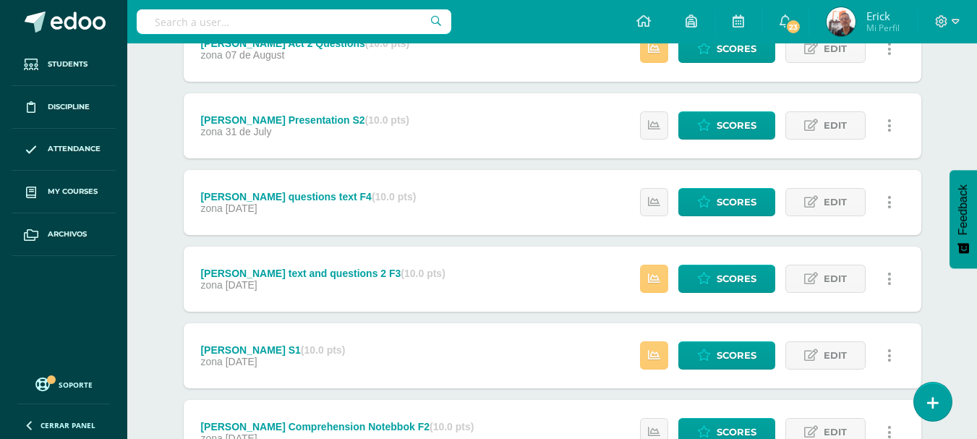
scroll to position [318, 0]
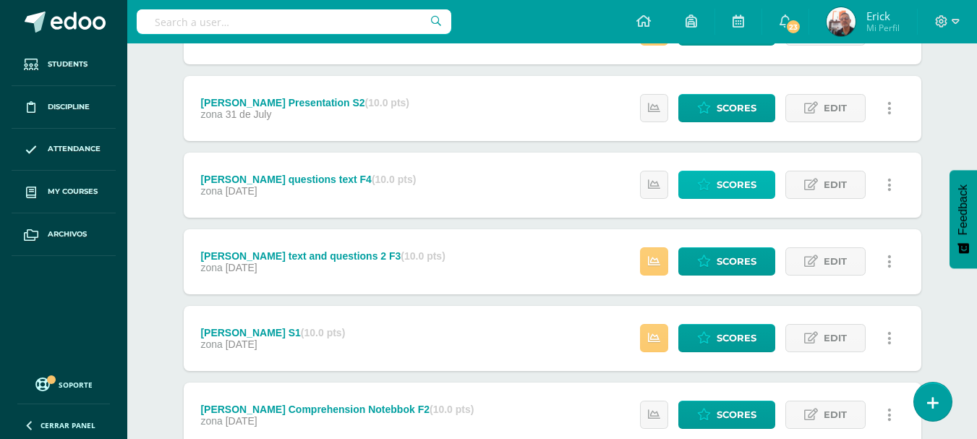
click at [758, 187] on link "Scores" at bounding box center [726, 185] width 97 height 28
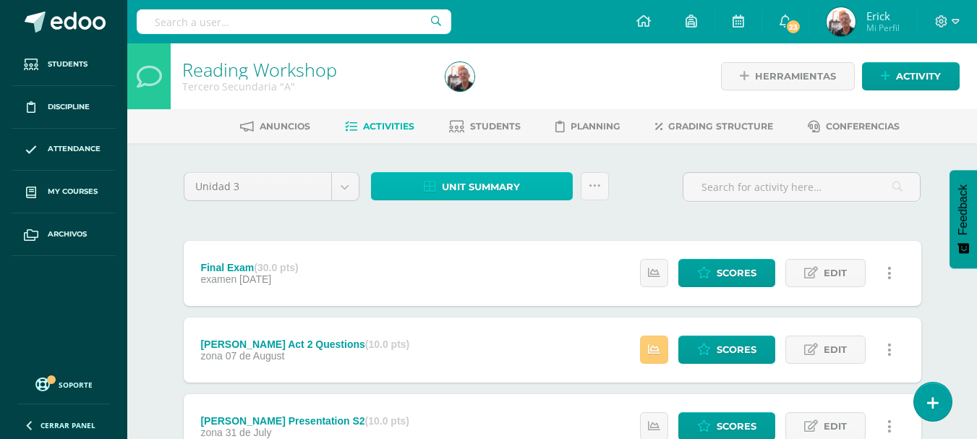
click at [490, 184] on span "Unit summary" at bounding box center [481, 187] width 78 height 27
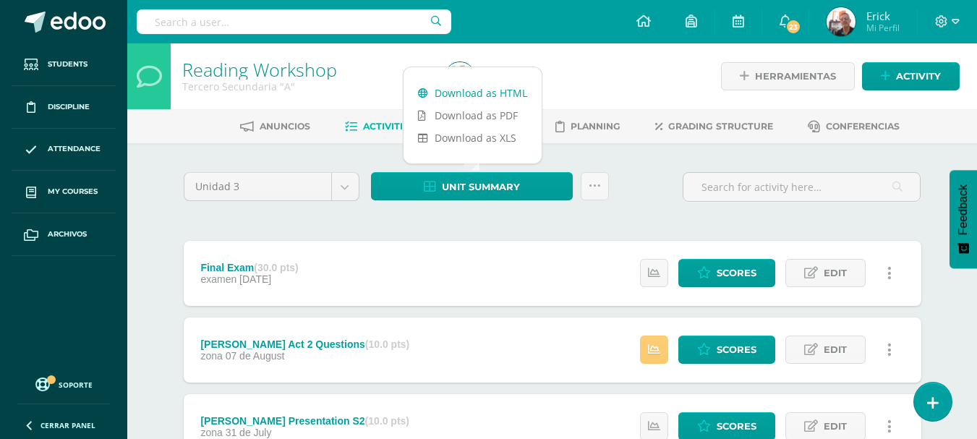
click at [488, 92] on link "Download as HTML" at bounding box center [473, 93] width 138 height 22
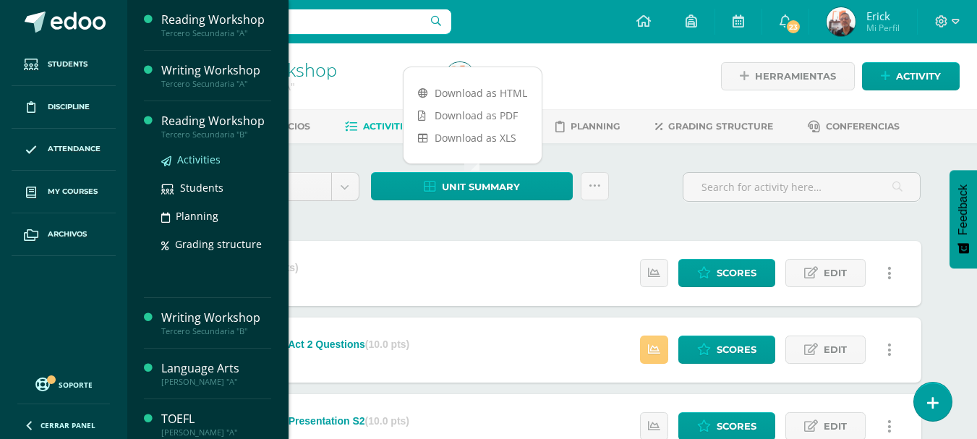
click at [195, 156] on span "Activities" at bounding box center [198, 160] width 43 height 14
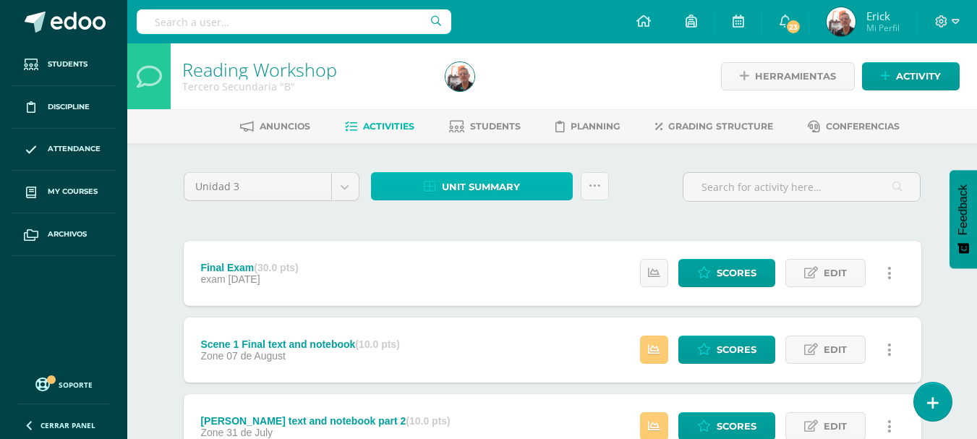
click at [460, 187] on span "Unit summary" at bounding box center [481, 187] width 78 height 27
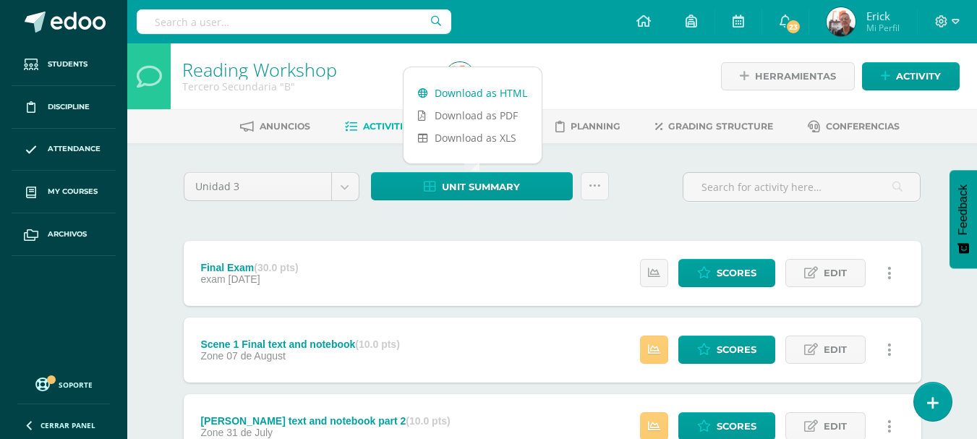
click at [465, 89] on link "Download as HTML" at bounding box center [473, 93] width 138 height 22
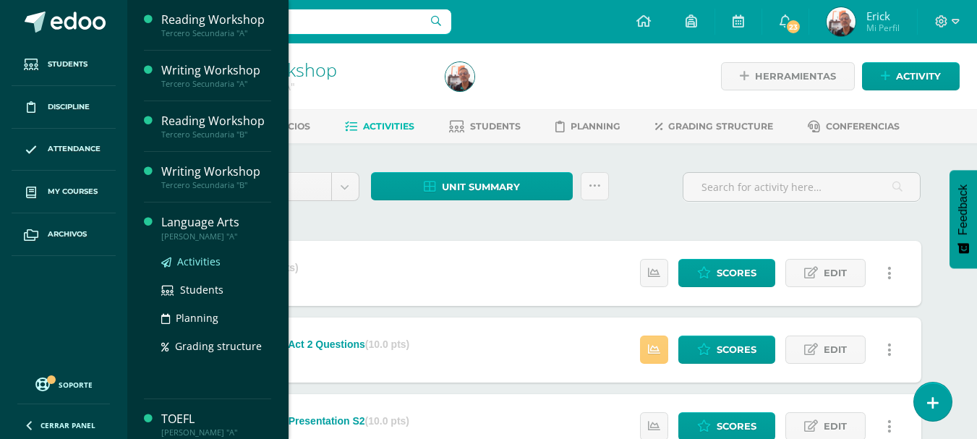
click at [192, 257] on span "Activities" at bounding box center [198, 262] width 43 height 14
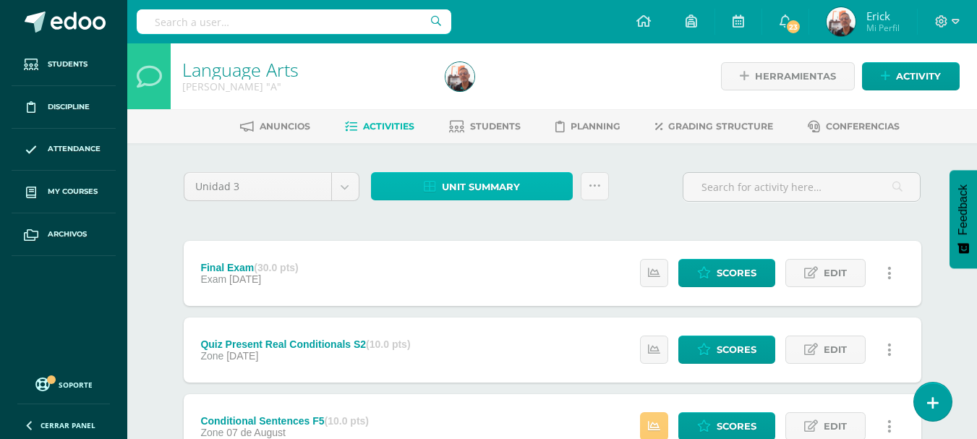
click at [456, 186] on span "Unit summary" at bounding box center [481, 187] width 78 height 27
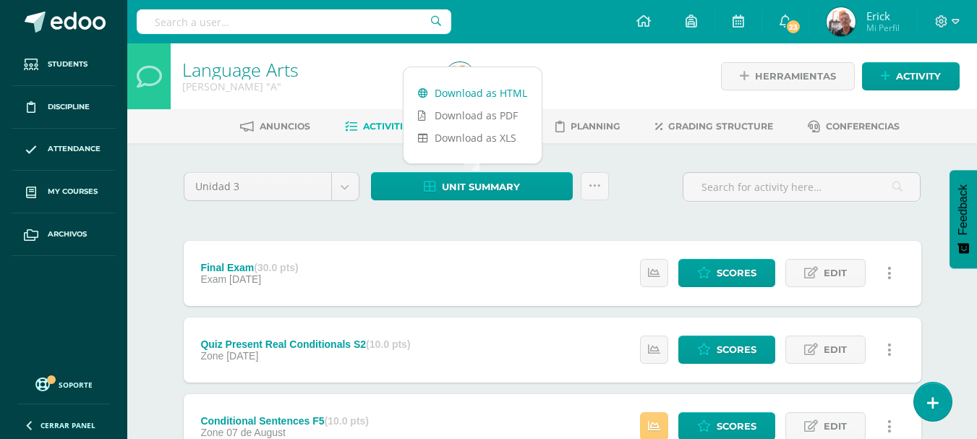
click at [471, 89] on link "Download as HTML" at bounding box center [473, 93] width 138 height 22
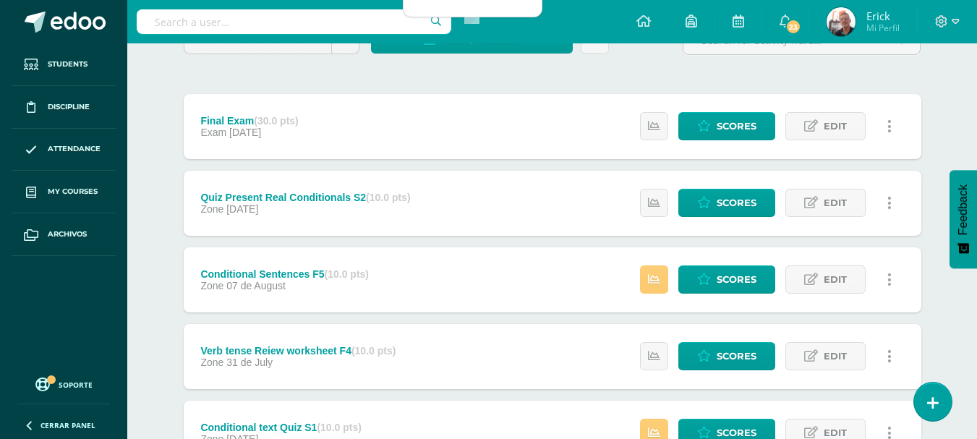
scroll to position [174, 0]
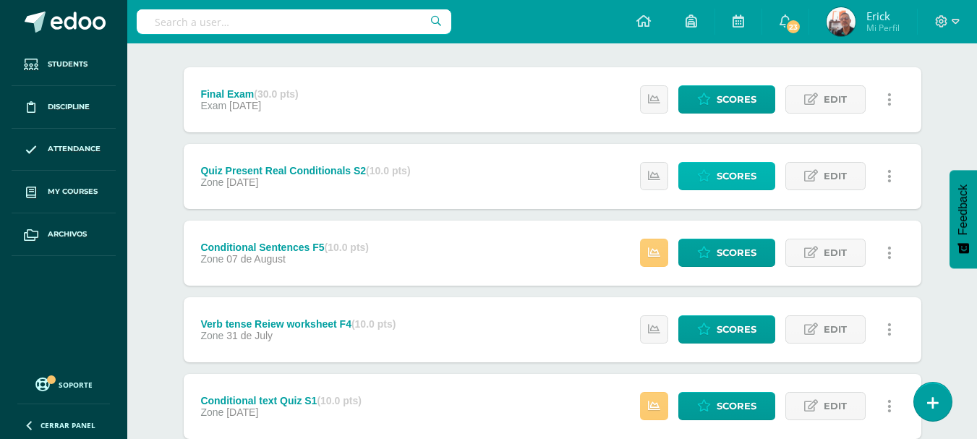
click at [736, 176] on span "Scores" at bounding box center [737, 176] width 40 height 27
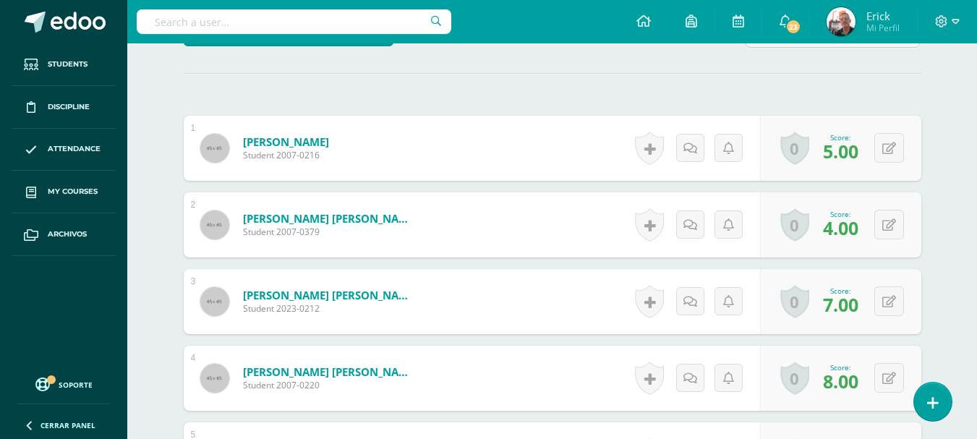
scroll to position [388, 0]
click at [886, 303] on button at bounding box center [889, 301] width 30 height 30
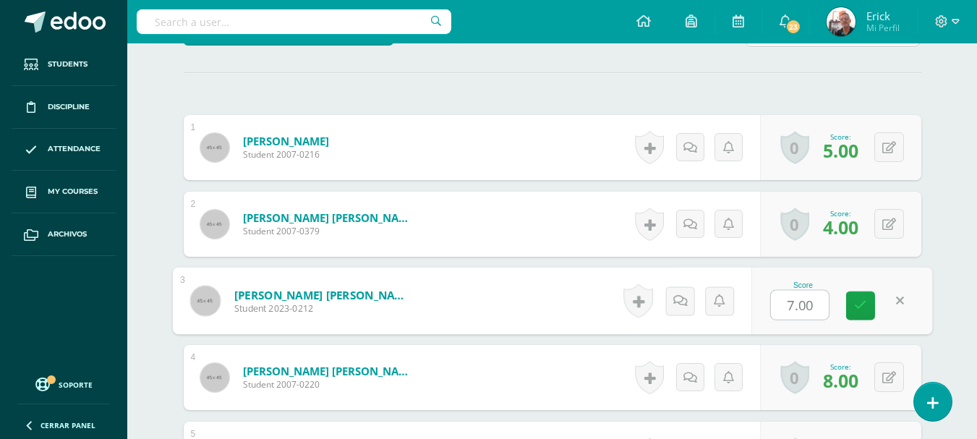
type input "5"
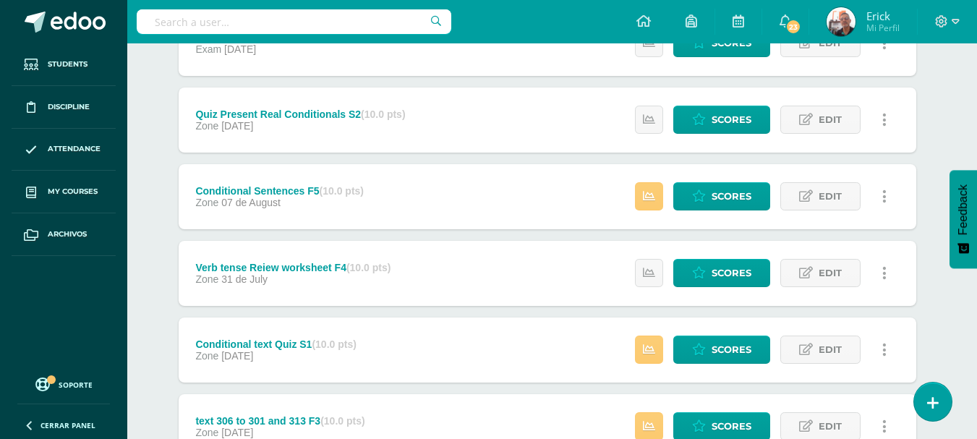
scroll to position [231, 5]
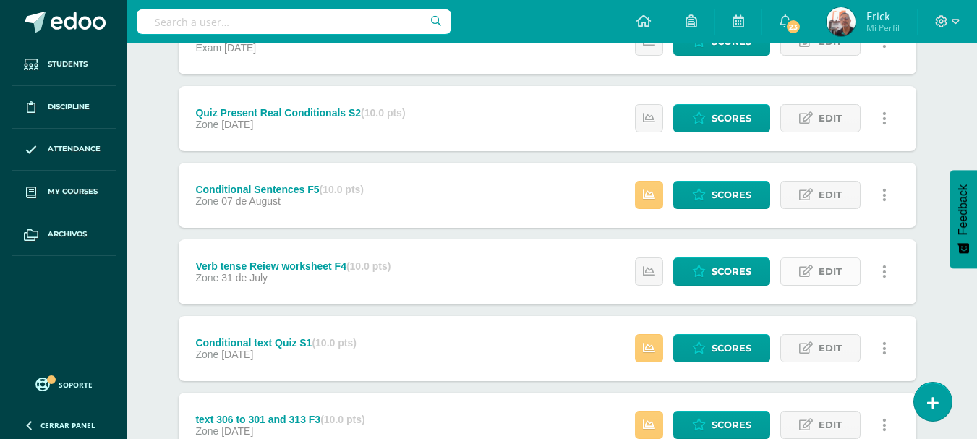
click at [837, 265] on span "Edit" at bounding box center [830, 271] width 23 height 27
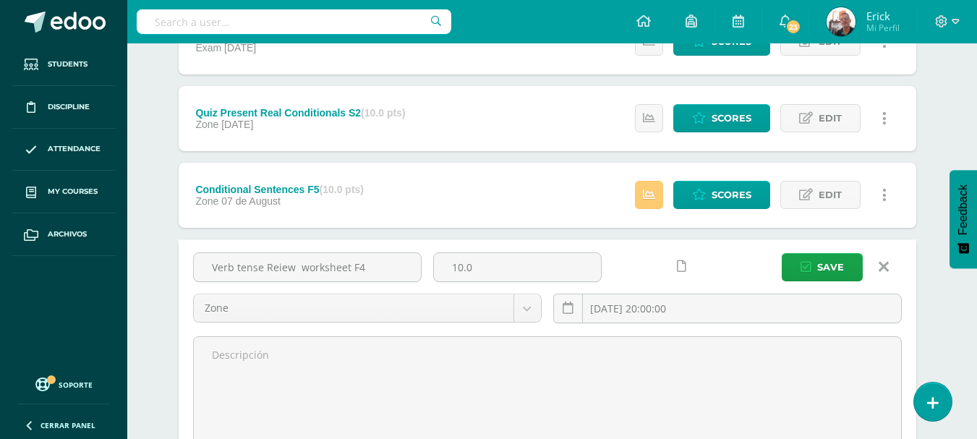
click at [881, 264] on icon at bounding box center [884, 267] width 10 height 16
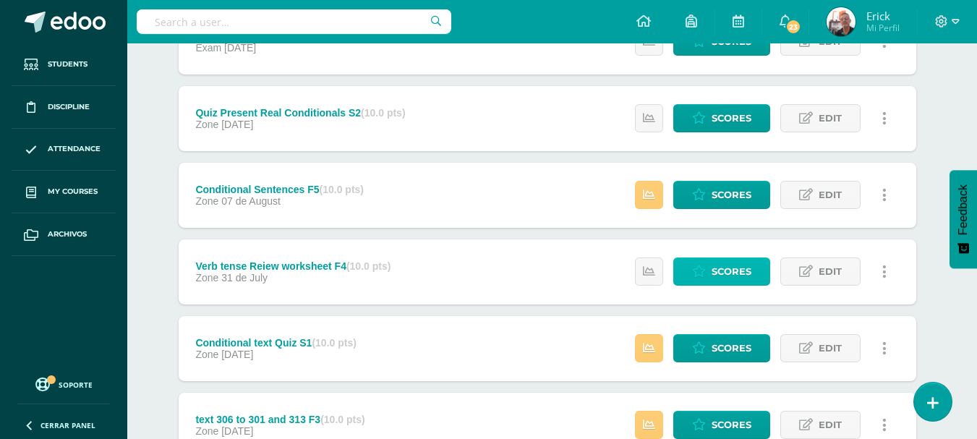
click at [728, 265] on span "Scores" at bounding box center [732, 271] width 40 height 27
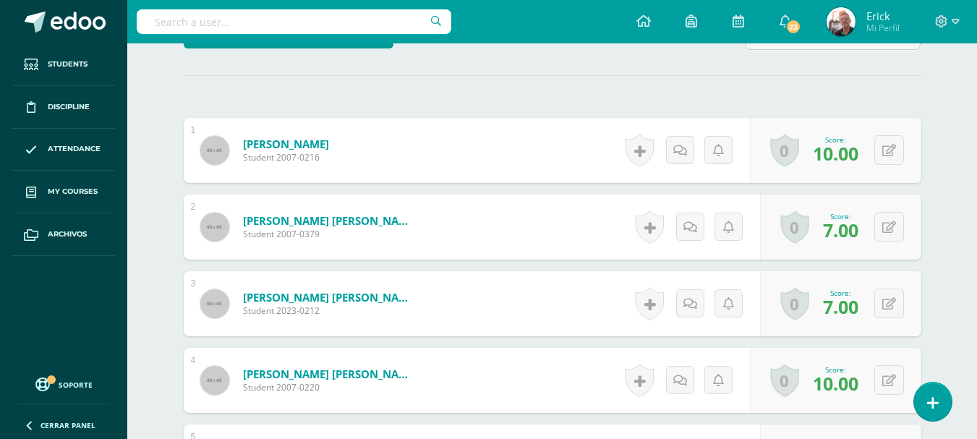
scroll to position [388, 0]
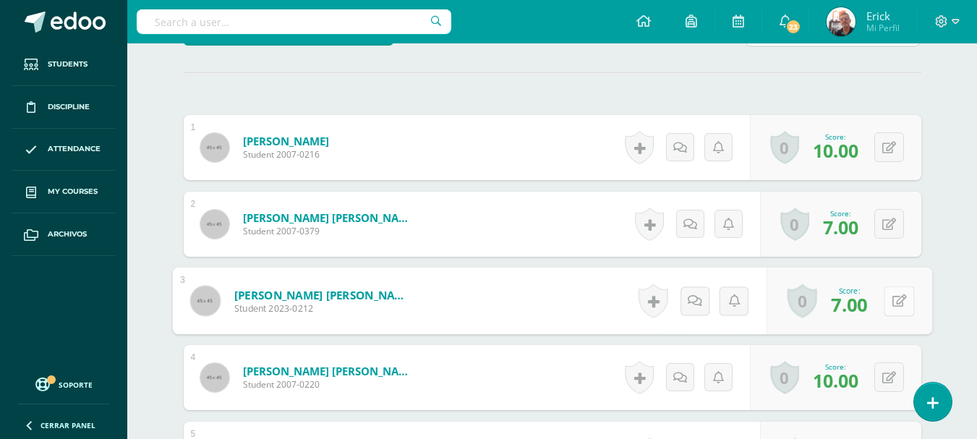
click at [895, 302] on button at bounding box center [899, 301] width 30 height 30
type input "5"
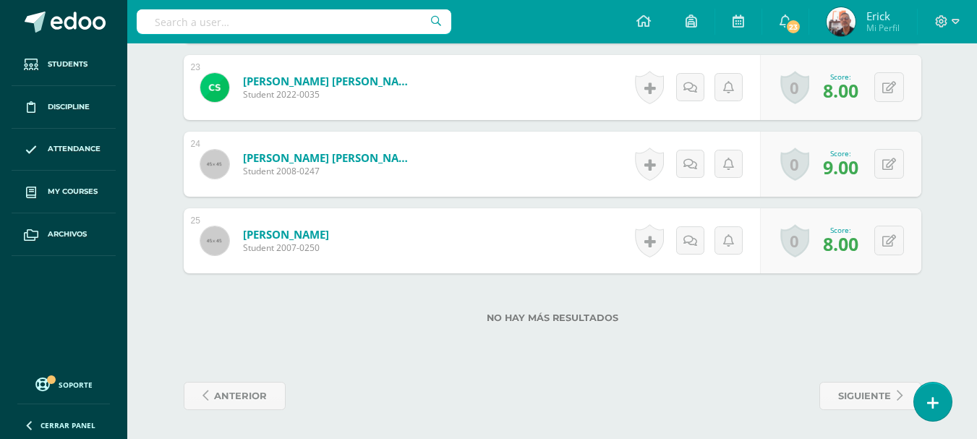
scroll to position [2105, 0]
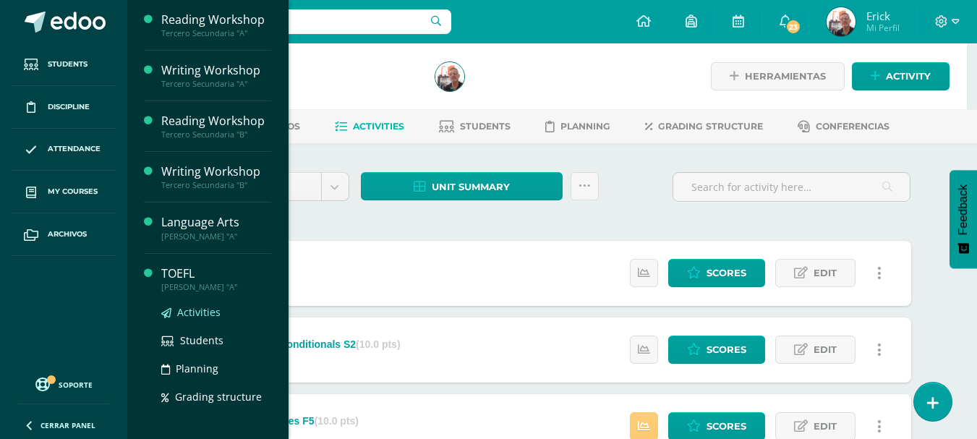
click at [193, 313] on span "Activities" at bounding box center [198, 312] width 43 height 14
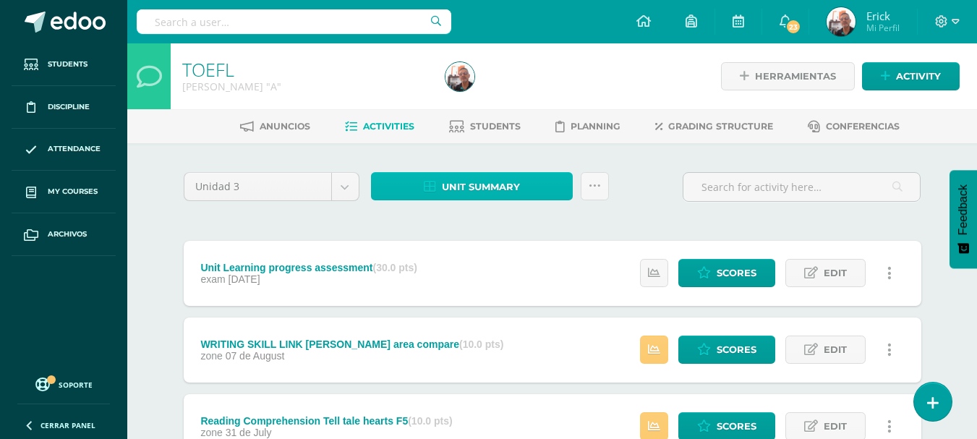
click at [414, 195] on link "Unit summary" at bounding box center [472, 186] width 202 height 28
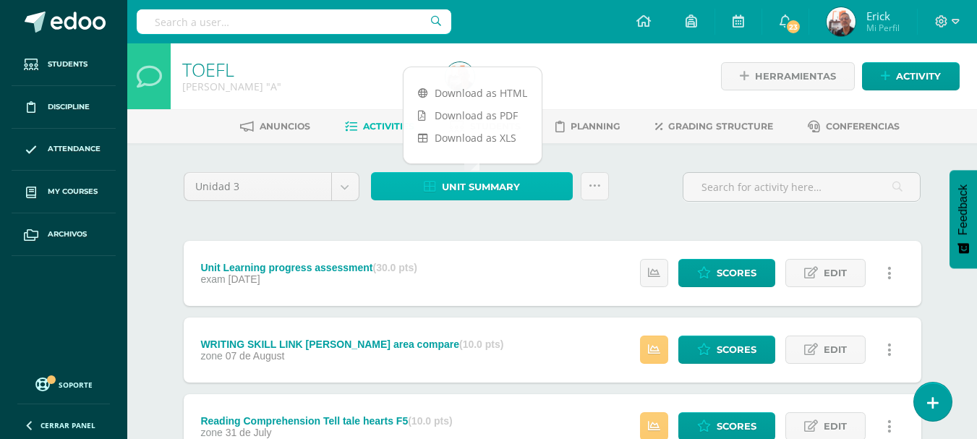
click at [414, 195] on link "Unit summary" at bounding box center [472, 186] width 202 height 28
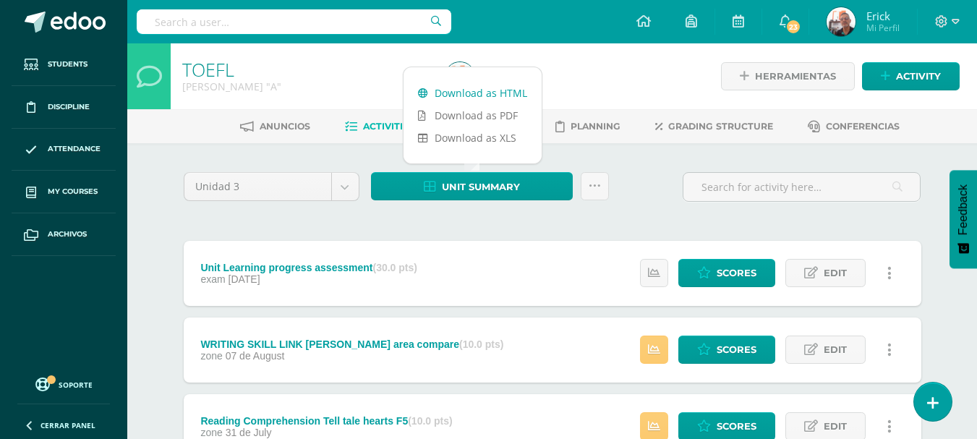
click at [433, 93] on link "Download as HTML" at bounding box center [473, 93] width 138 height 22
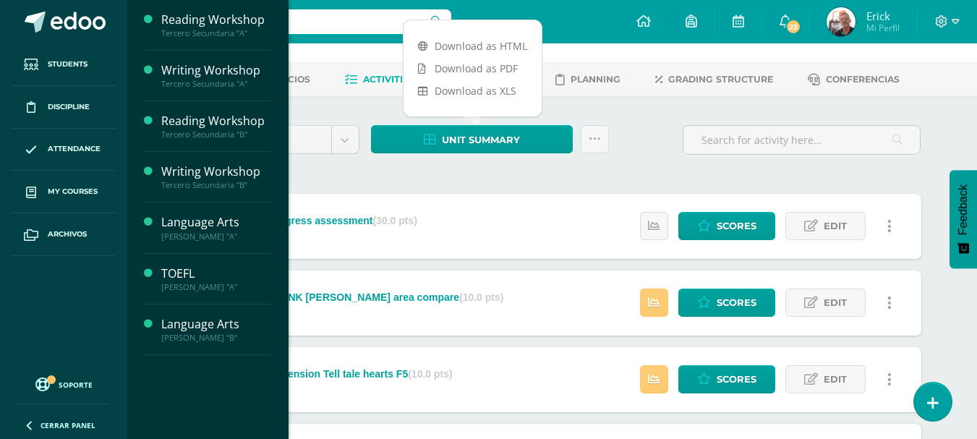
scroll to position [72, 0]
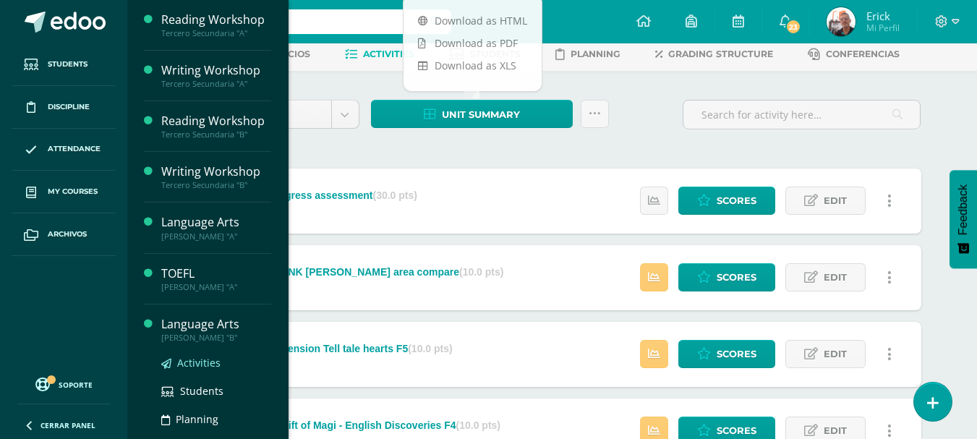
click at [198, 365] on span "Activities" at bounding box center [198, 363] width 43 height 14
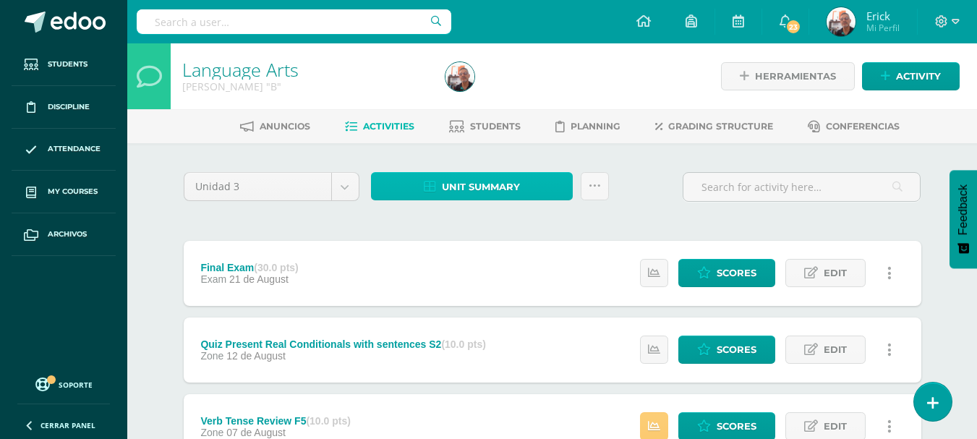
click at [474, 183] on span "Unit summary" at bounding box center [481, 187] width 78 height 27
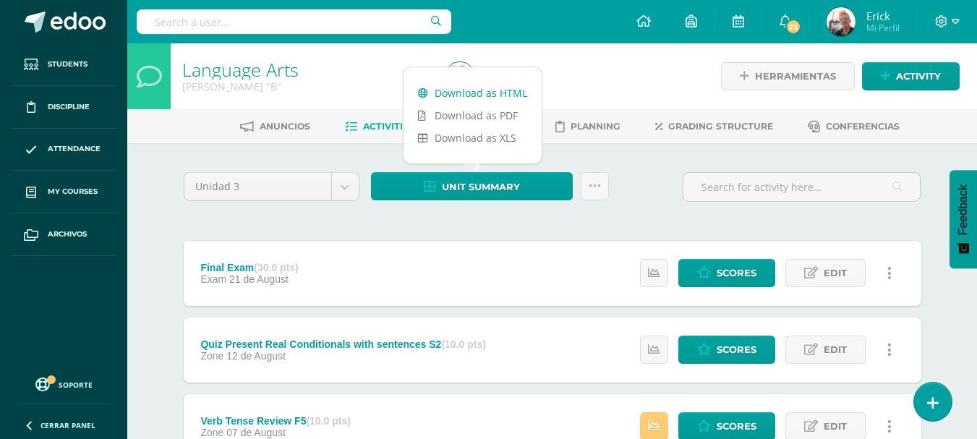
click at [458, 93] on link "Download as HTML" at bounding box center [473, 93] width 138 height 22
